Goal: Task Accomplishment & Management: Manage account settings

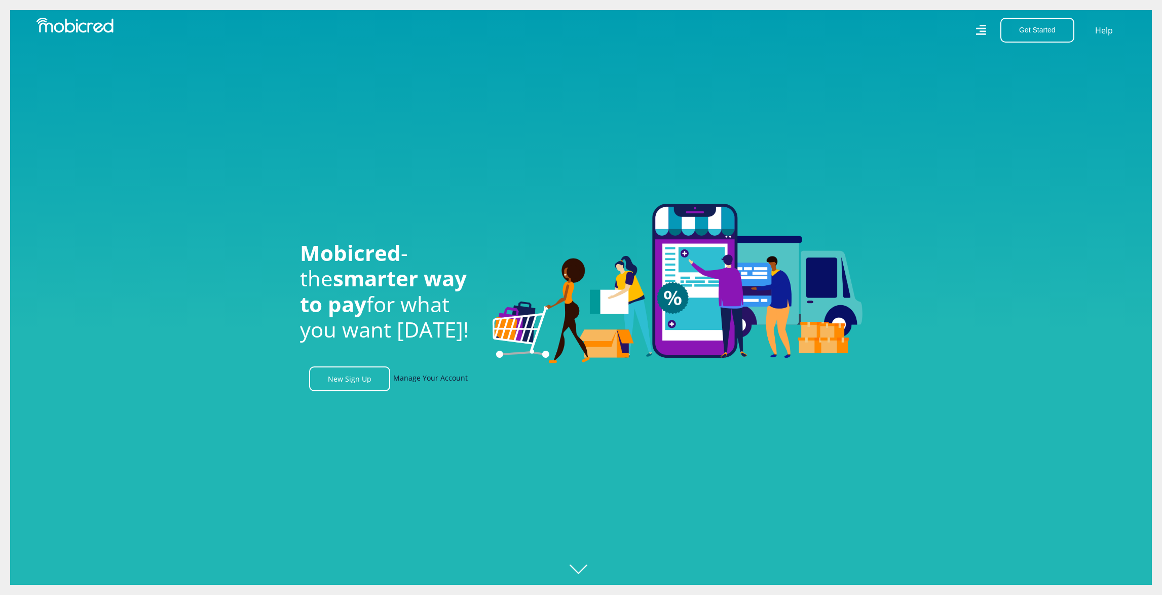
click at [424, 381] on link "Manage Your Account" at bounding box center [430, 379] width 75 height 25
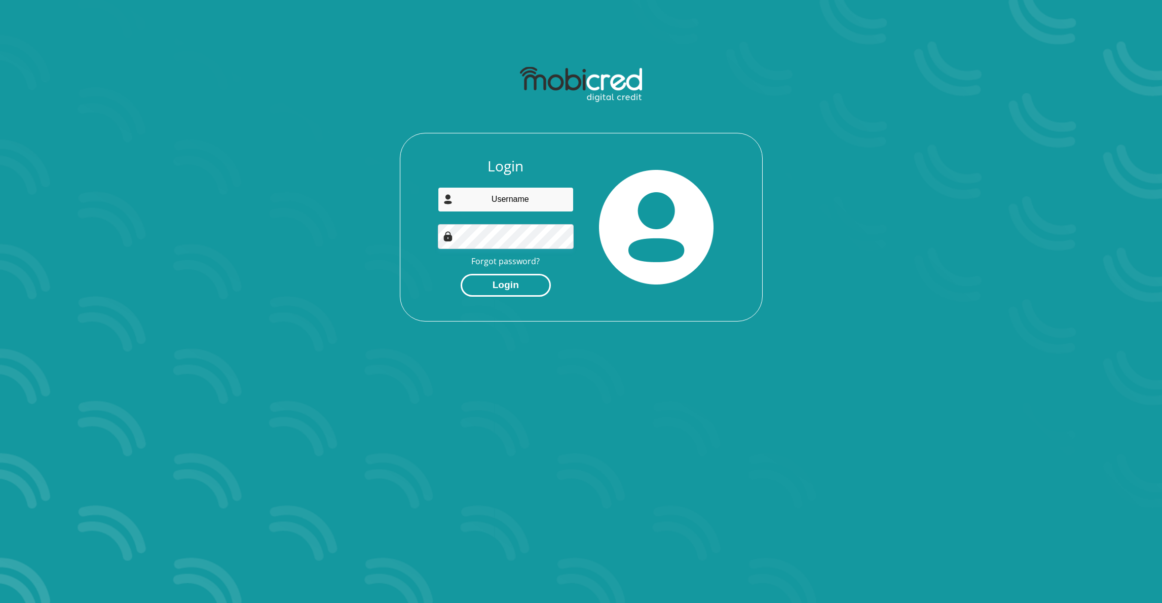
type input "[EMAIL_ADDRESS][PERSON_NAME][DOMAIN_NAME]"
click at [526, 287] on button "Login" at bounding box center [506, 285] width 90 height 23
